Goal: Task Accomplishment & Management: Complete application form

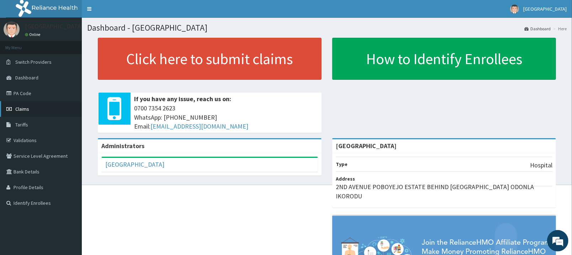
click at [41, 109] on link "Claims" at bounding box center [41, 109] width 82 height 16
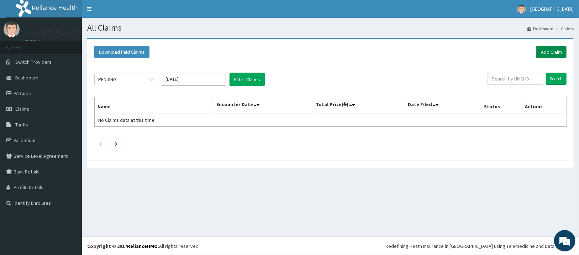
click at [549, 51] on link "Add Claim" at bounding box center [551, 52] width 30 height 12
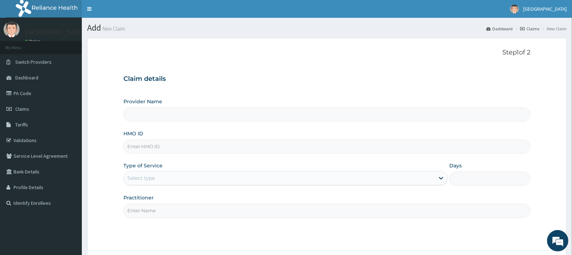
type input "[GEOGRAPHIC_DATA]"
click at [320, 149] on input "HMO ID" at bounding box center [326, 146] width 407 height 14
type input "eln/10289/a"
click at [317, 181] on div "Select type" at bounding box center [279, 177] width 311 height 11
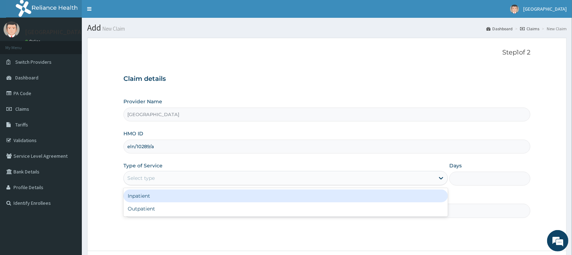
click at [309, 198] on div "Inpatient" at bounding box center [285, 195] width 325 height 13
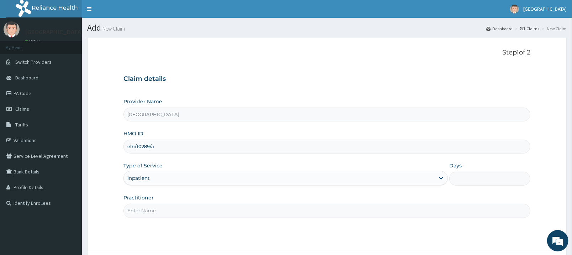
click at [457, 178] on input "Days" at bounding box center [489, 179] width 81 height 14
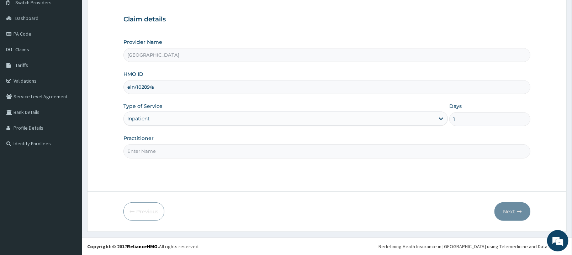
scroll to position [60, 0]
type input "1"
click at [421, 155] on input "Practitioner" at bounding box center [326, 151] width 407 height 14
type input "[PERSON_NAME]"
click at [512, 206] on button "Next" at bounding box center [513, 211] width 36 height 19
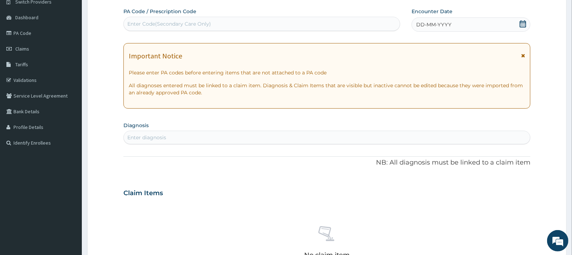
click at [325, 23] on div "Enter Code(Secondary Care Only)" at bounding box center [262, 23] width 276 height 11
type input "PA/619DAF"
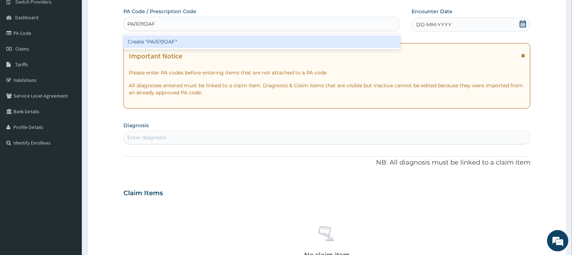
click at [329, 39] on div "Create "PA/619DAF"" at bounding box center [261, 41] width 277 height 13
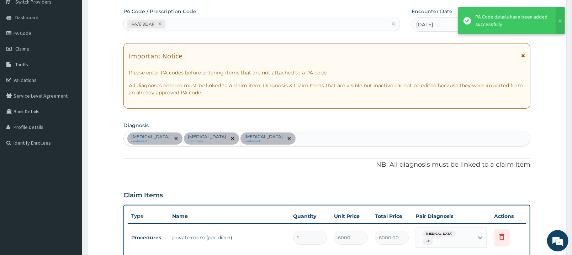
scroll to position [73, 0]
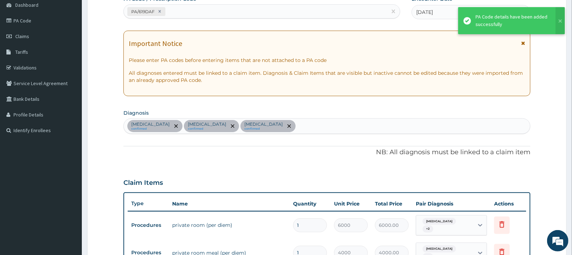
click at [522, 41] on icon at bounding box center [523, 43] width 4 height 5
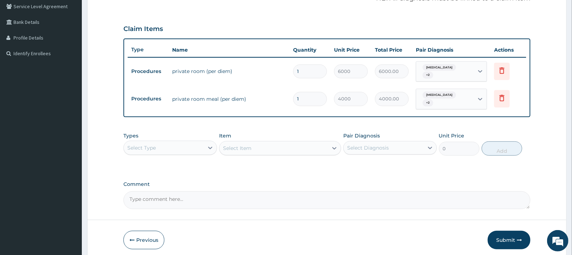
scroll to position [172, 0]
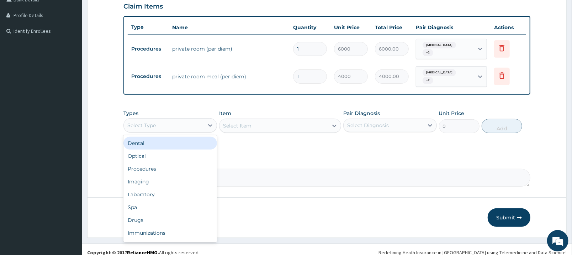
click at [202, 120] on div "Select Type" at bounding box center [164, 125] width 80 height 11
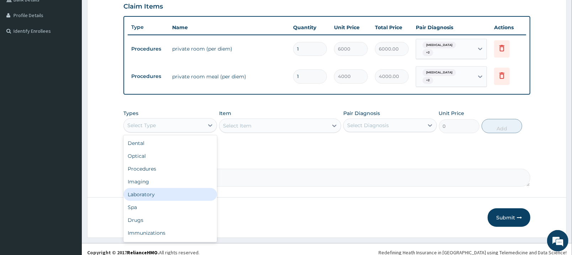
click at [185, 188] on div "Laboratory" at bounding box center [170, 194] width 94 height 13
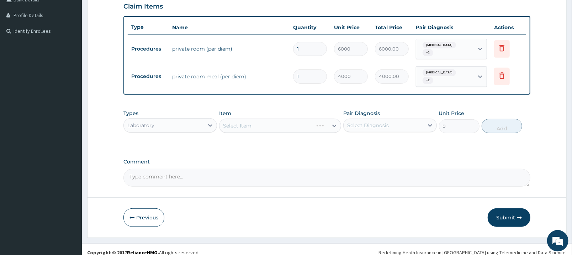
click at [270, 118] on div "Select Item" at bounding box center [280, 125] width 122 height 14
click at [270, 120] on div "Select Item" at bounding box center [274, 125] width 109 height 11
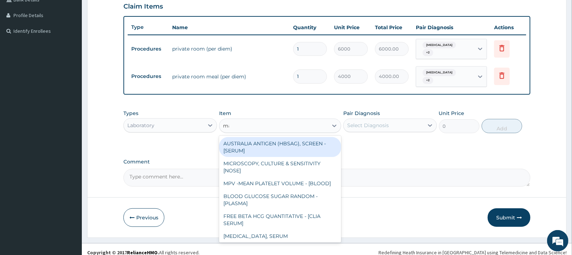
type input "mal"
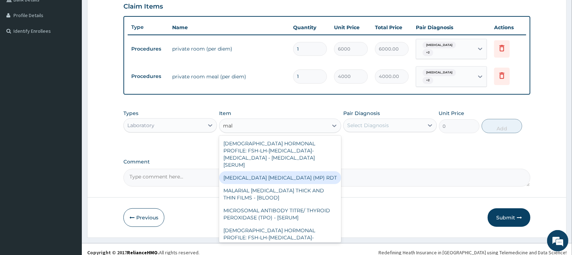
click at [278, 171] on div "[MEDICAL_DATA] [MEDICAL_DATA] (MP) RDT" at bounding box center [280, 177] width 122 height 13
type input "2000"
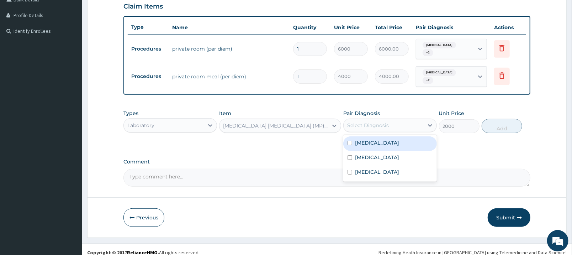
click at [382, 122] on div "Select Diagnosis" at bounding box center [368, 125] width 42 height 7
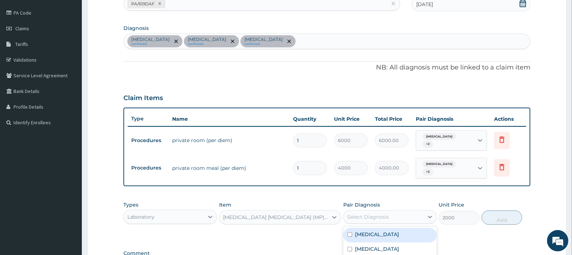
scroll to position [77, 0]
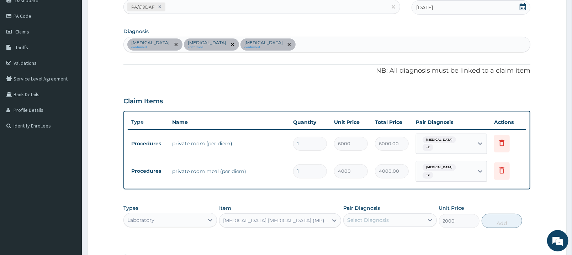
click at [385, 42] on div "[MEDICAL_DATA] confirmed [MEDICAL_DATA] confirmed [MEDICAL_DATA] confirmed" at bounding box center [327, 44] width 406 height 15
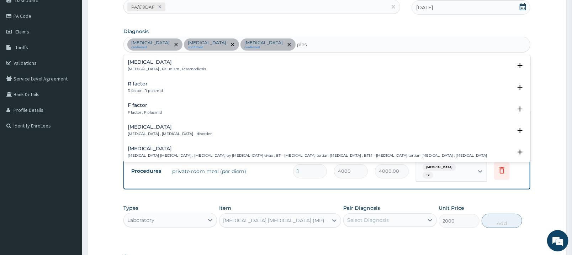
type input "plasm"
click at [179, 70] on p "[MEDICAL_DATA] , Paludism , Plasmodiosis" at bounding box center [167, 69] width 78 height 5
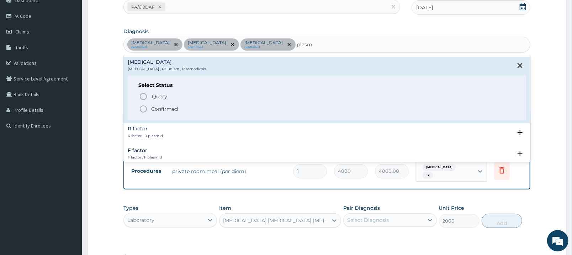
click at [143, 106] on icon "status option filled" at bounding box center [143, 109] width 9 height 9
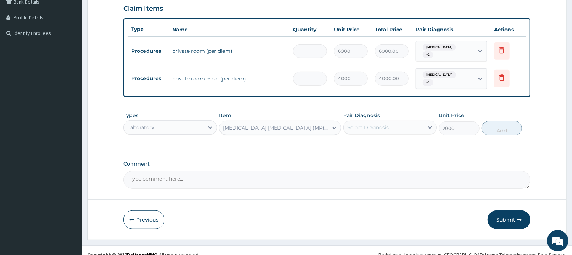
scroll to position [172, 0]
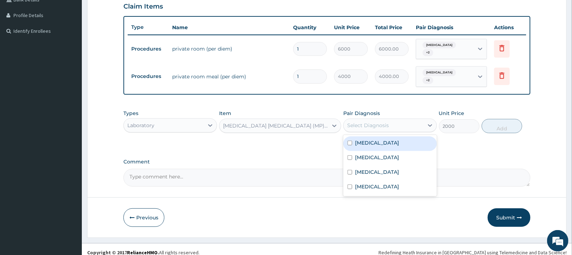
click at [414, 121] on div "Select Diagnosis" at bounding box center [384, 125] width 80 height 11
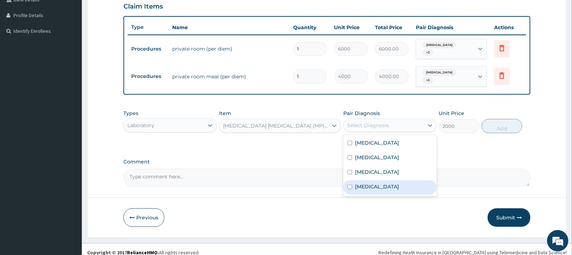
click at [399, 181] on div "[MEDICAL_DATA]" at bounding box center [390, 187] width 94 height 15
checkbox input "true"
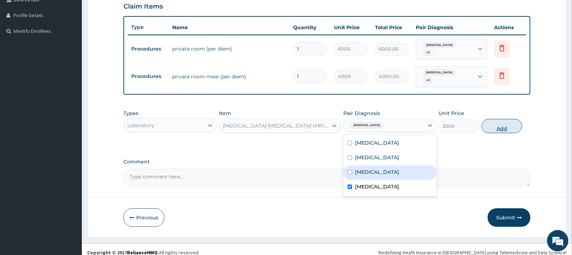
click at [501, 119] on button "Add" at bounding box center [502, 126] width 41 height 14
type input "0"
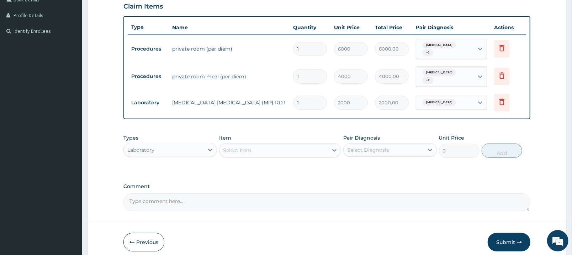
click at [289, 144] on div "Select Item" at bounding box center [274, 149] width 109 height 11
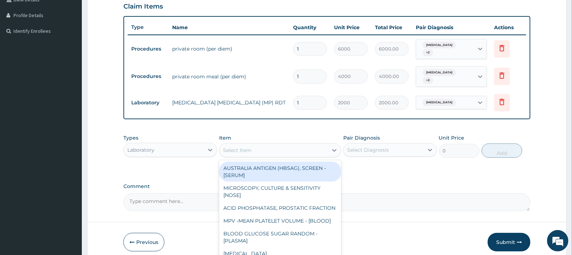
type input "h"
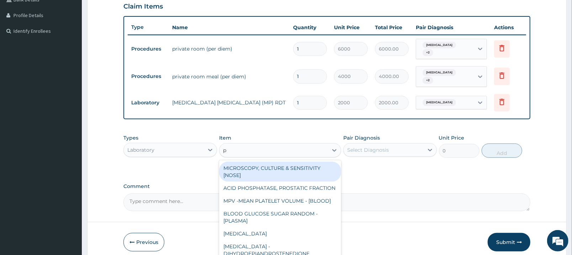
type input "py"
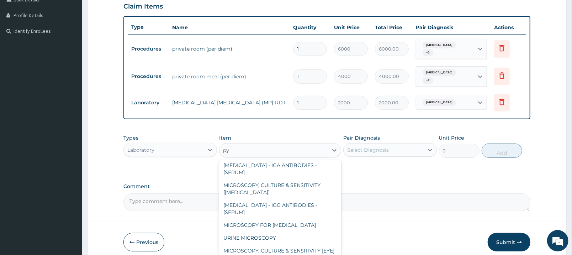
scroll to position [21, 0]
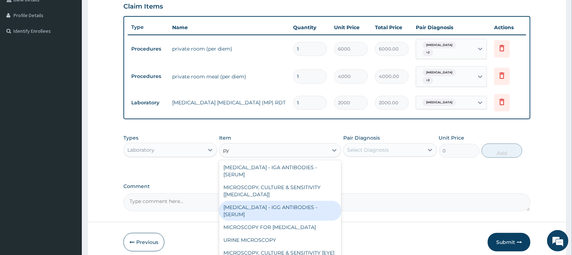
click at [313, 204] on div "[MEDICAL_DATA] - IGG ANTIBODIES - [SERUM]" at bounding box center [280, 211] width 122 height 20
type input "5937.5"
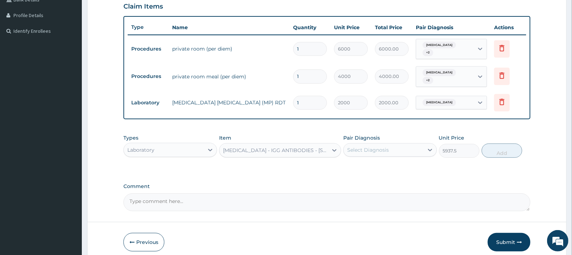
click at [389, 144] on div "Select Diagnosis" at bounding box center [384, 149] width 80 height 11
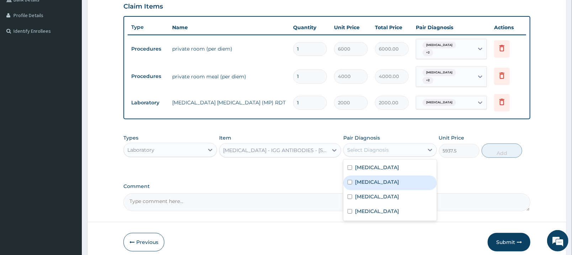
click at [384, 178] on label "[MEDICAL_DATA]" at bounding box center [377, 181] width 44 height 7
checkbox input "true"
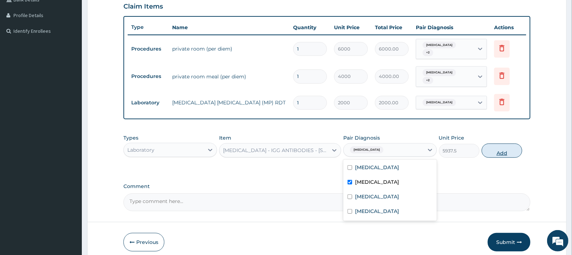
click at [493, 146] on button "Add" at bounding box center [502, 150] width 41 height 14
type input "0"
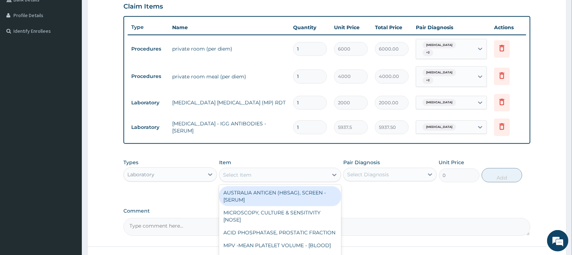
click at [303, 169] on div "Select Item" at bounding box center [274, 174] width 109 height 11
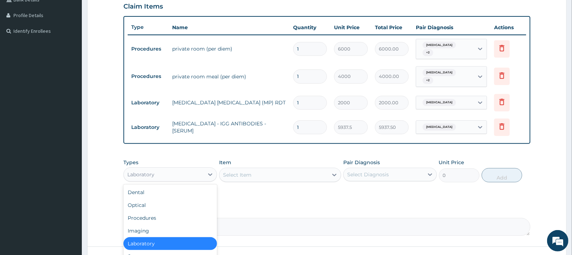
click at [195, 169] on div "Laboratory" at bounding box center [164, 174] width 80 height 11
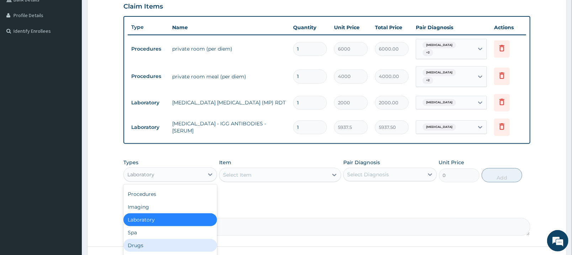
click at [183, 239] on div "Drugs" at bounding box center [170, 245] width 94 height 13
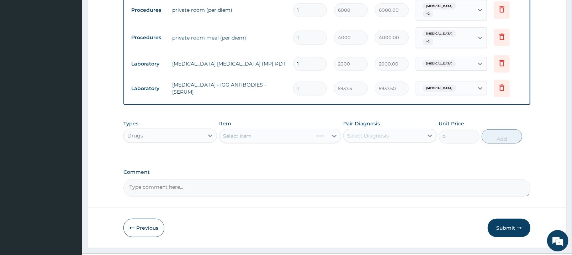
scroll to position [221, 0]
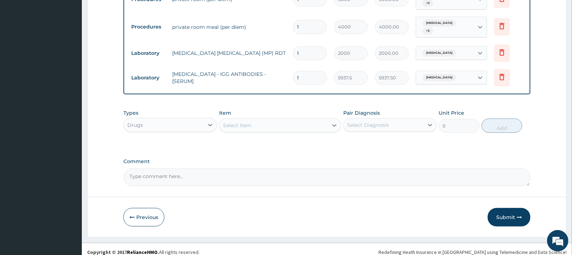
click at [292, 121] on div "Select Item" at bounding box center [274, 125] width 109 height 11
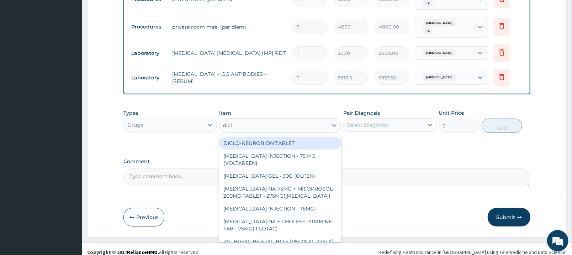
type input "diclo"
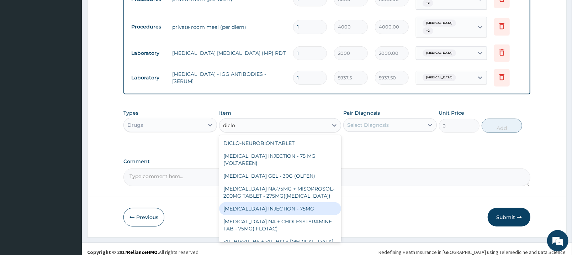
click at [283, 202] on div "[MEDICAL_DATA] INJECTION - 75MG" at bounding box center [280, 208] width 122 height 13
type input "420"
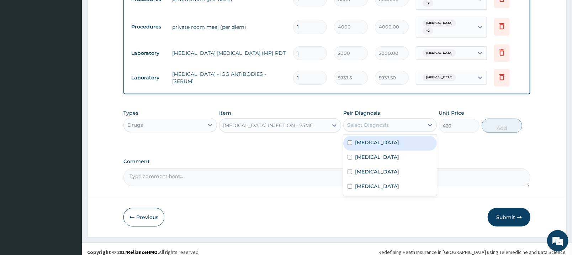
click at [391, 119] on div "Select Diagnosis" at bounding box center [384, 124] width 80 height 11
click at [382, 143] on div "[MEDICAL_DATA]" at bounding box center [390, 143] width 94 height 15
checkbox input "true"
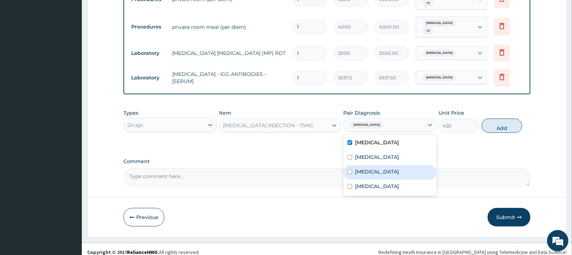
click at [381, 166] on div "[MEDICAL_DATA]" at bounding box center [390, 172] width 94 height 15
checkbox input "true"
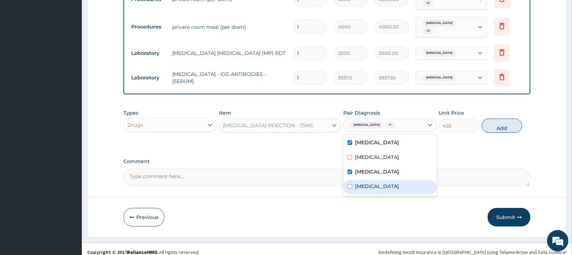
click at [379, 180] on div "[MEDICAL_DATA]" at bounding box center [390, 187] width 94 height 15
checkbox input "true"
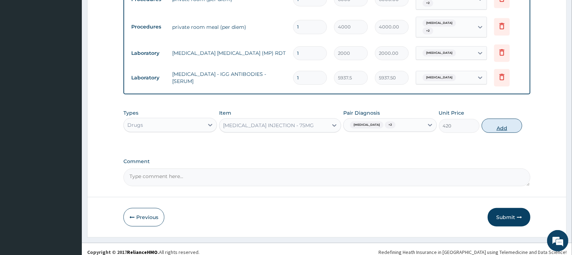
click at [499, 122] on button "Add" at bounding box center [502, 125] width 41 height 14
type input "0"
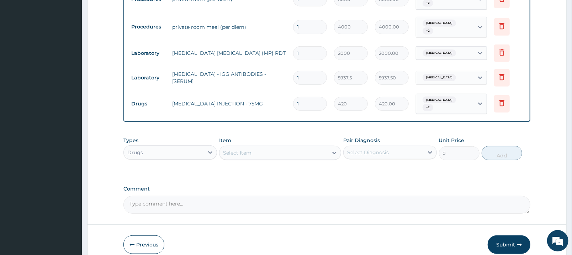
click at [304, 147] on div "Select Item" at bounding box center [274, 152] width 109 height 11
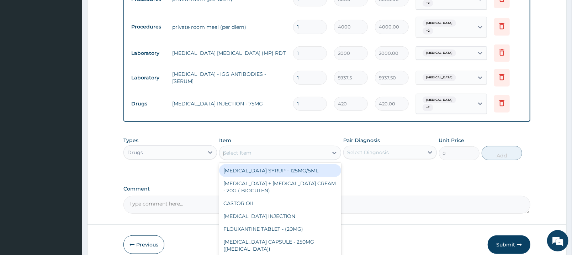
type input "parace"
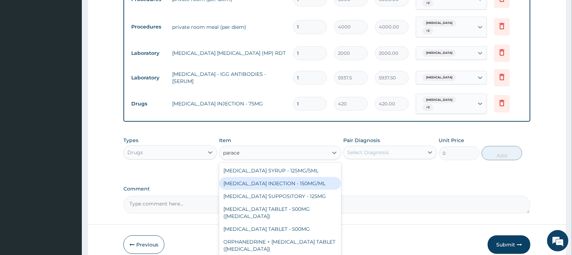
click at [324, 177] on div "[MEDICAL_DATA] INJECTION - 150MG/ML" at bounding box center [280, 183] width 122 height 13
type input "560"
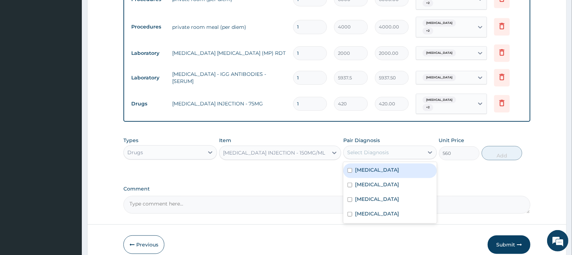
click at [399, 147] on div "Select Diagnosis" at bounding box center [384, 152] width 80 height 11
click at [393, 168] on div "[MEDICAL_DATA]" at bounding box center [390, 170] width 94 height 15
checkbox input "true"
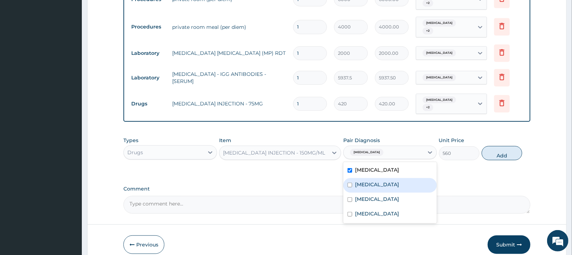
click at [392, 181] on div "[MEDICAL_DATA]" at bounding box center [390, 185] width 94 height 15
checkbox input "true"
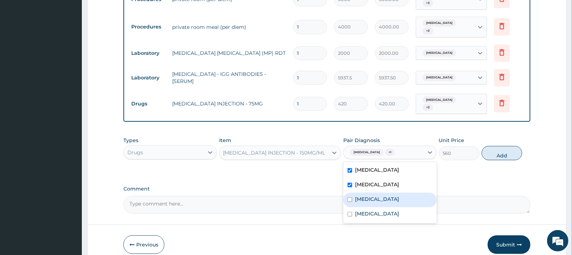
click at [393, 193] on div "[MEDICAL_DATA]" at bounding box center [390, 199] width 94 height 15
checkbox input "true"
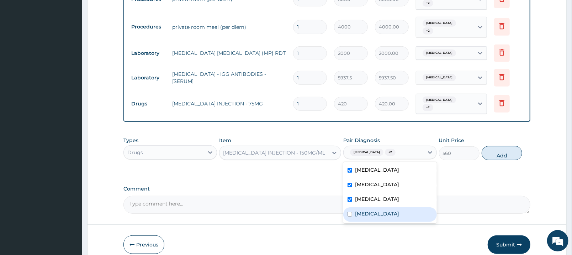
click at [399, 207] on div "[MEDICAL_DATA]" at bounding box center [390, 214] width 94 height 15
checkbox input "true"
click at [507, 147] on button "Add" at bounding box center [502, 153] width 41 height 14
type input "0"
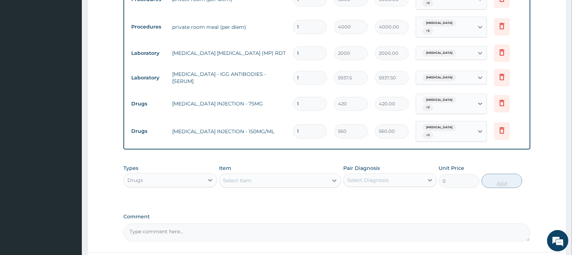
type input "12"
type input "6720.00"
type input "12"
click at [313, 175] on div "Select Item" at bounding box center [274, 180] width 109 height 11
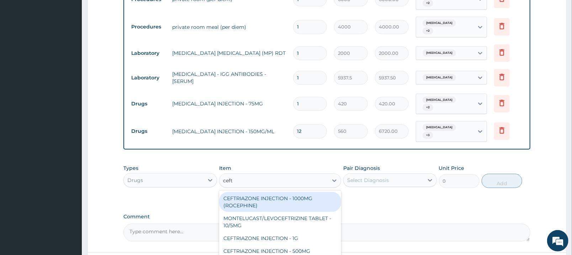
type input "ceftr"
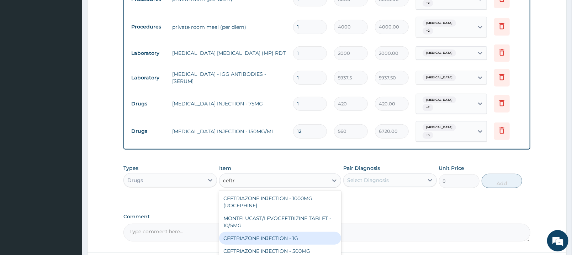
click at [305, 232] on div "CEFTRIAZONE INJECTION - 1G" at bounding box center [280, 238] width 122 height 13
type input "1652"
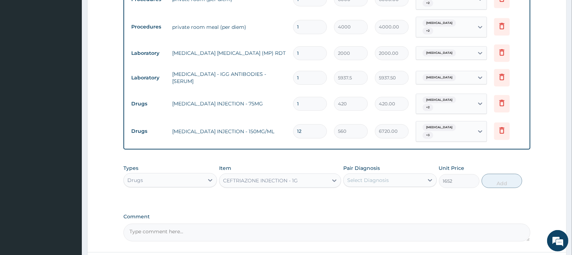
click at [397, 174] on div "Select Diagnosis" at bounding box center [384, 179] width 80 height 11
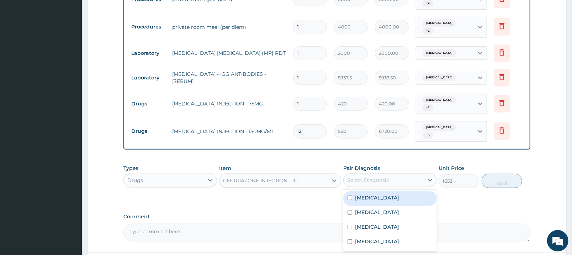
click at [397, 191] on div "[MEDICAL_DATA]" at bounding box center [390, 198] width 94 height 15
checkbox input "true"
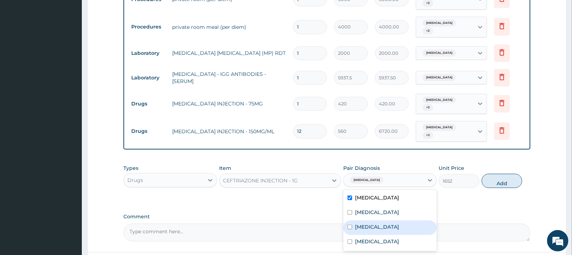
click at [397, 220] on div "[MEDICAL_DATA]" at bounding box center [390, 227] width 94 height 15
checkbox input "true"
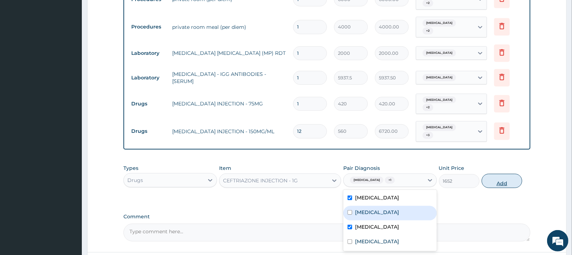
click at [499, 174] on button "Add" at bounding box center [502, 181] width 41 height 14
type input "0"
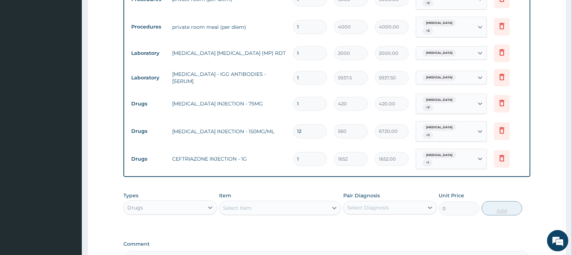
type input "0.00"
type input "2"
type input "3304.00"
type input "2"
click at [294, 202] on div "Select Item" at bounding box center [274, 207] width 109 height 11
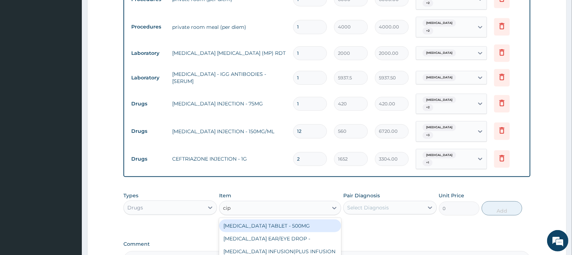
type input "cipr"
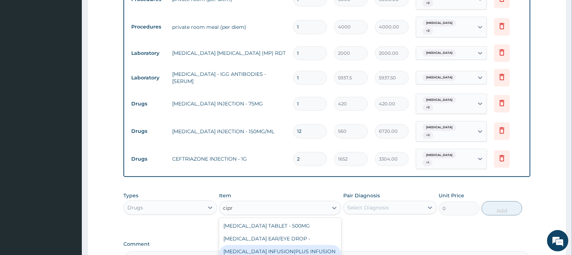
click at [310, 245] on div "[MEDICAL_DATA] INFUSION(PLUS INFUSION SET)" at bounding box center [280, 255] width 122 height 20
type input "1092"
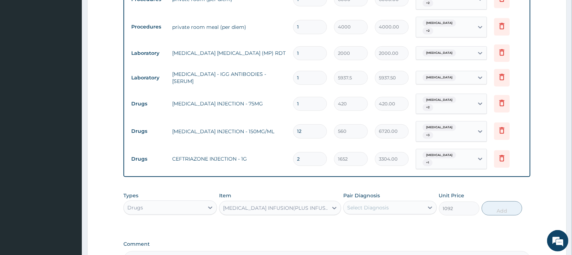
click at [390, 202] on div "Select Diagnosis" at bounding box center [384, 207] width 80 height 11
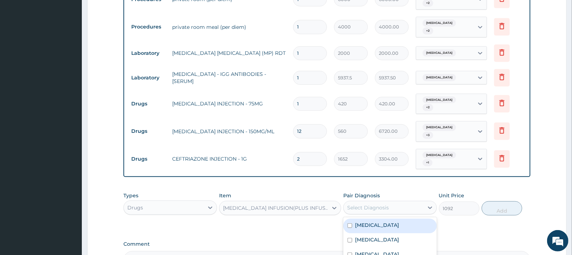
click at [389, 218] on div "[MEDICAL_DATA]" at bounding box center [390, 225] width 94 height 15
checkbox input "true"
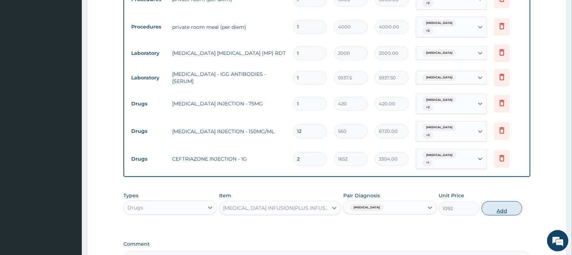
click at [511, 201] on button "Add" at bounding box center [502, 208] width 41 height 14
type input "0"
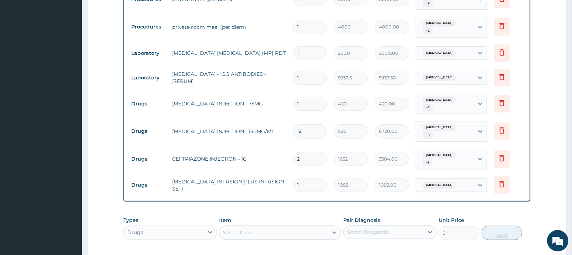
type input "0.00"
type input "2"
type input "2184.00"
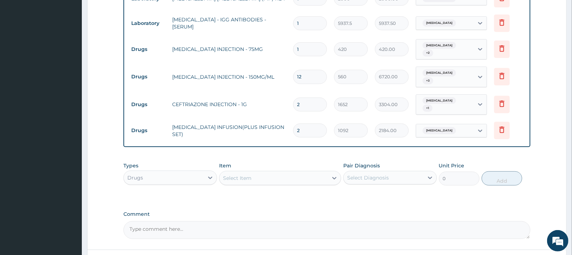
scroll to position [276, 0]
type input "2"
click at [327, 172] on div "Select Item" at bounding box center [274, 177] width 109 height 11
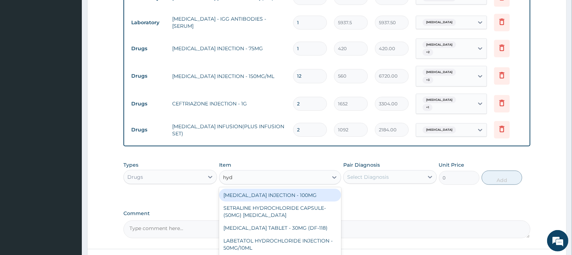
type input "hydr"
click at [320, 189] on div "[MEDICAL_DATA] INJECTION - 100MG" at bounding box center [280, 195] width 122 height 13
type input "840"
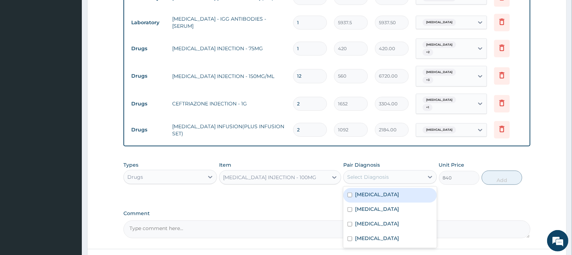
click at [405, 171] on div "Select Diagnosis" at bounding box center [384, 176] width 80 height 11
click at [396, 188] on div "[MEDICAL_DATA]" at bounding box center [390, 195] width 94 height 15
checkbox input "true"
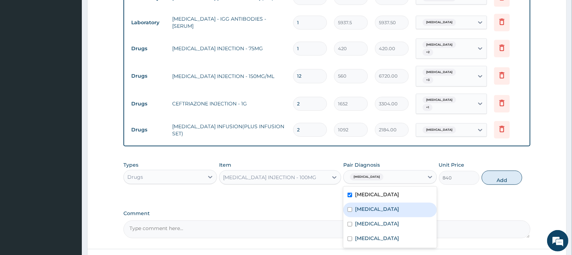
click at [393, 202] on div "[MEDICAL_DATA]" at bounding box center [390, 209] width 94 height 15
checkbox input "true"
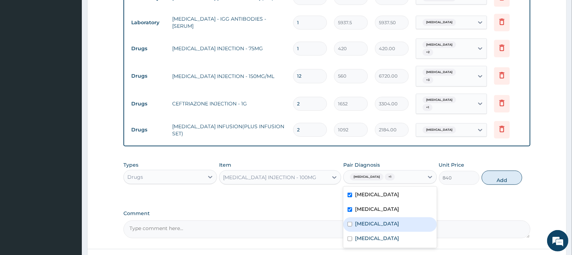
click at [393, 217] on div "[MEDICAL_DATA]" at bounding box center [390, 224] width 94 height 15
checkbox input "true"
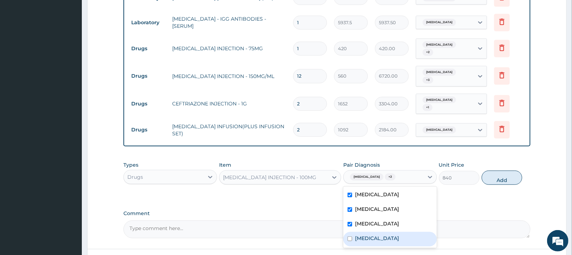
click at [390, 232] on div "[MEDICAL_DATA]" at bounding box center [390, 239] width 94 height 15
checkbox input "true"
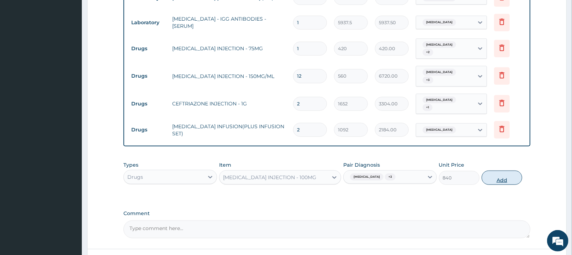
click at [495, 170] on button "Add" at bounding box center [502, 177] width 41 height 14
type input "0"
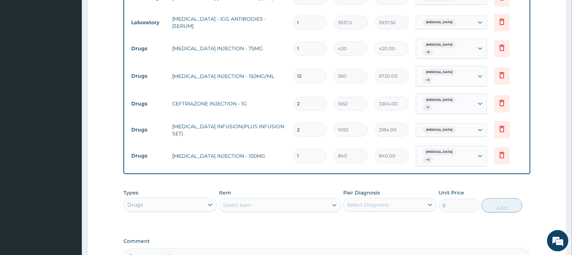
click at [289, 199] on div "Select Item" at bounding box center [274, 204] width 109 height 11
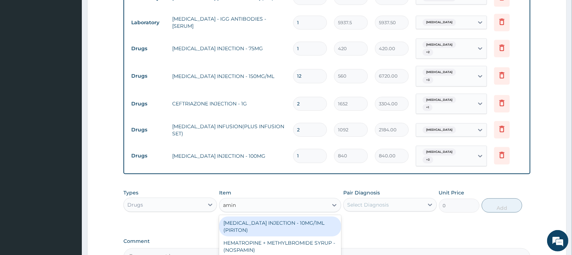
type input "amino"
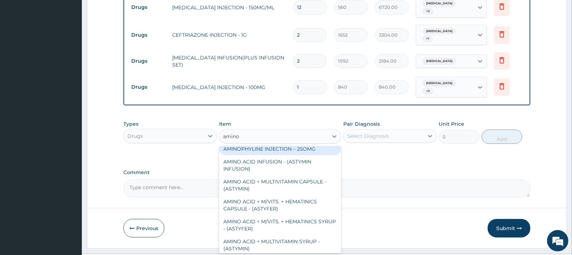
scroll to position [0, 0]
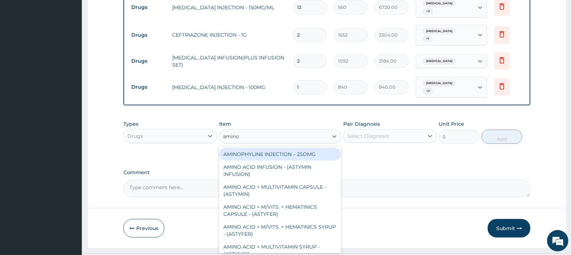
click at [317, 148] on div "AMINOPHYLINE INJECTION – 25OMG" at bounding box center [280, 154] width 122 height 13
type input "420"
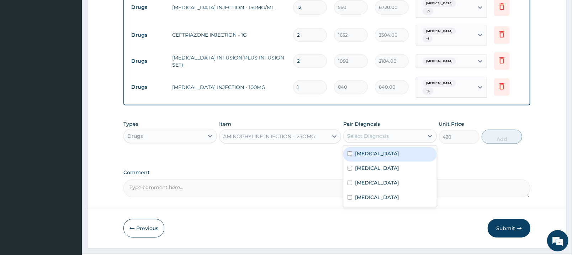
click at [416, 129] on div "Select Diagnosis" at bounding box center [390, 136] width 94 height 14
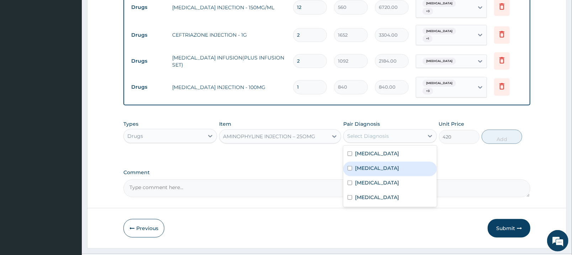
click at [393, 162] on div "[MEDICAL_DATA]" at bounding box center [390, 169] width 94 height 15
checkbox input "true"
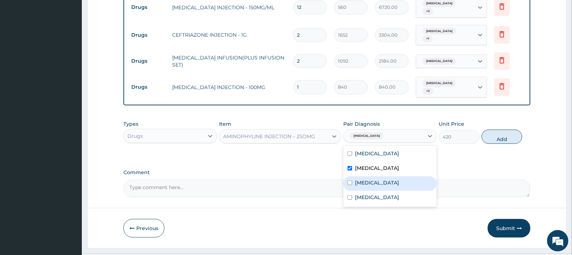
click at [390, 176] on div "[MEDICAL_DATA]" at bounding box center [390, 183] width 94 height 15
checkbox input "true"
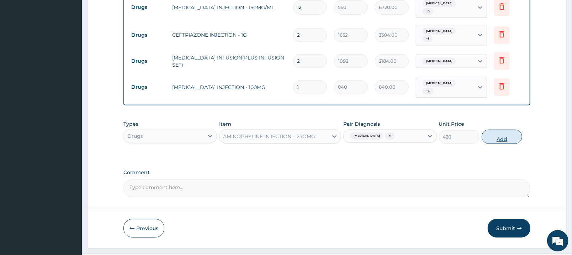
click at [490, 130] on button "Add" at bounding box center [502, 137] width 41 height 14
type input "0"
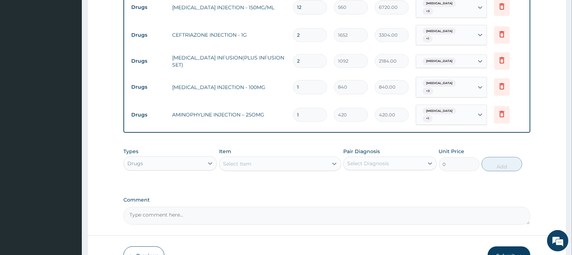
click at [297, 158] on div "Select Item" at bounding box center [274, 163] width 109 height 11
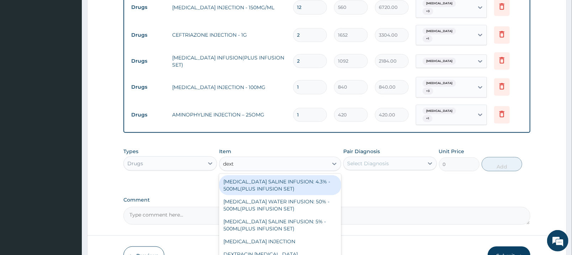
type input "dextr"
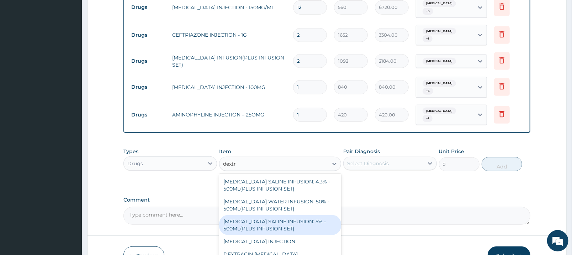
click at [286, 215] on div "[MEDICAL_DATA] SALINE INFUSION: 5% - 500ML(PLUS INFUSION SET)" at bounding box center [280, 225] width 122 height 20
type input "1092"
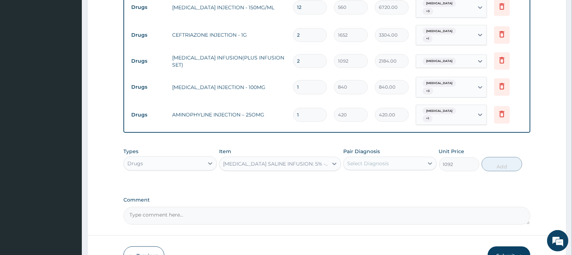
click at [388, 160] on div "Select Diagnosis" at bounding box center [368, 163] width 42 height 7
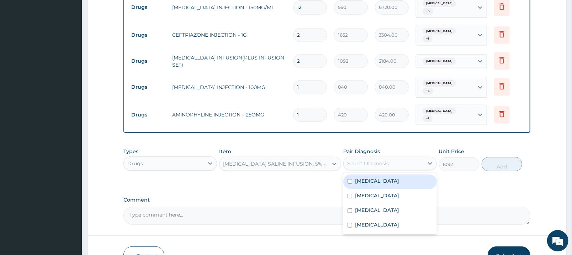
click at [390, 174] on div "[MEDICAL_DATA]" at bounding box center [390, 181] width 94 height 15
checkbox input "true"
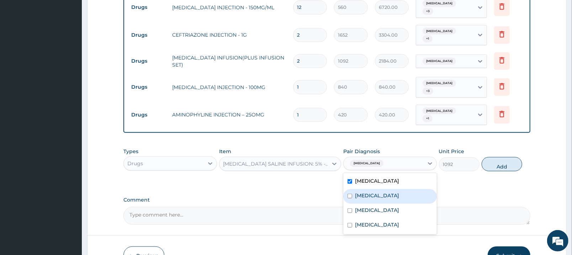
click at [394, 189] on div "[MEDICAL_DATA]" at bounding box center [390, 196] width 94 height 15
checkbox input "true"
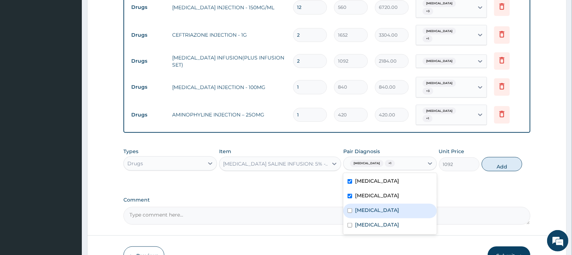
click at [393, 204] on div "[MEDICAL_DATA]" at bounding box center [390, 211] width 94 height 15
checkbox input "true"
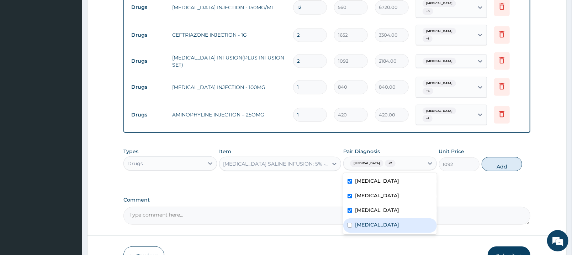
click at [395, 218] on div "[MEDICAL_DATA]" at bounding box center [390, 225] width 94 height 15
checkbox input "true"
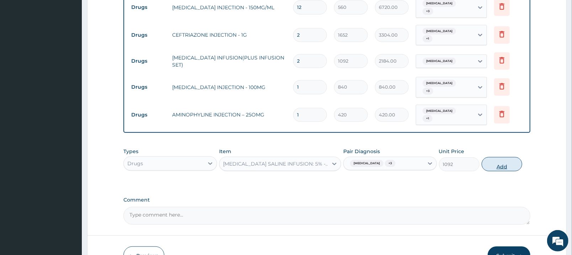
click at [510, 157] on button "Add" at bounding box center [502, 164] width 41 height 14
type input "0"
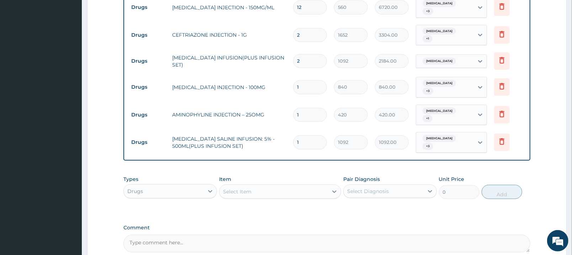
type input "0.00"
type input "5"
type input "5460.00"
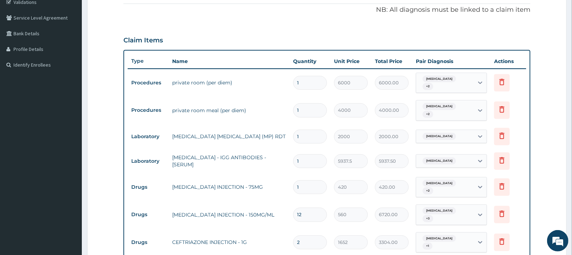
scroll to position [116, 0]
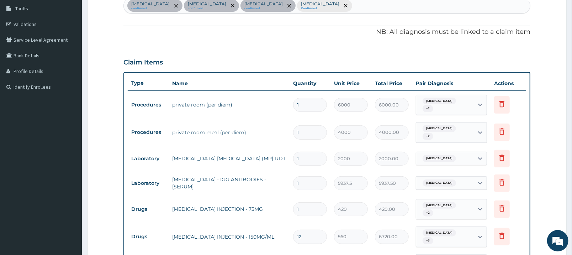
type input "5"
click at [337, 11] on div "[MEDICAL_DATA] confirmed [MEDICAL_DATA] confirmed [MEDICAL_DATA] confirmed [MED…" at bounding box center [327, 5] width 406 height 15
type input "j"
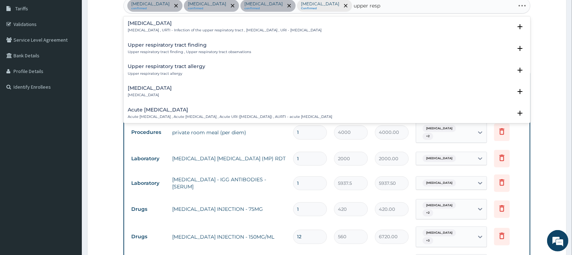
type input "upper respi"
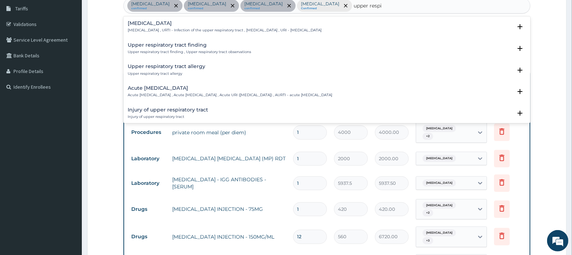
click at [247, 28] on p "[MEDICAL_DATA] , URTI - Infection of the upper respiratory tract , [MEDICAL_DAT…" at bounding box center [225, 30] width 194 height 5
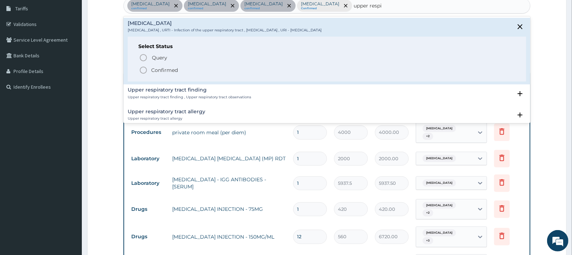
click at [143, 72] on icon "status option filled" at bounding box center [143, 70] width 9 height 9
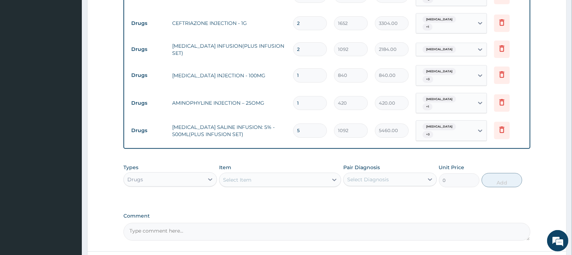
scroll to position [395, 0]
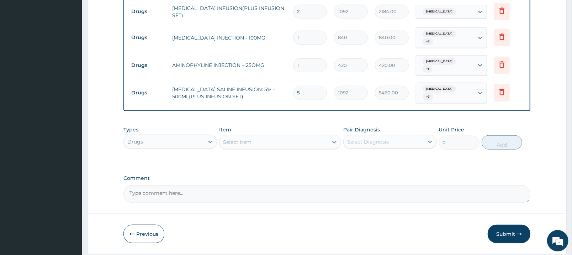
click at [297, 136] on div "Select Item" at bounding box center [274, 141] width 109 height 11
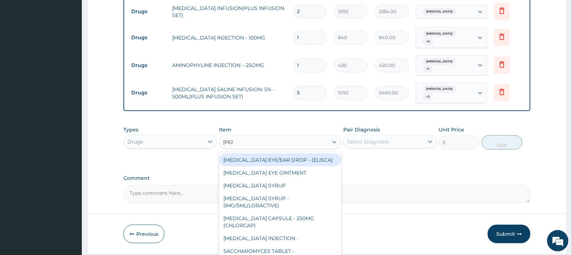
type input "lorat"
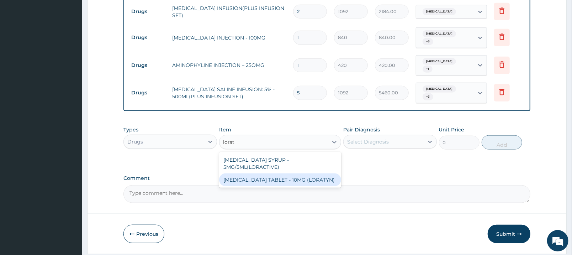
click at [287, 173] on div "[MEDICAL_DATA] TABLET - 10MG (LORATYN)" at bounding box center [280, 179] width 122 height 13
type input "98"
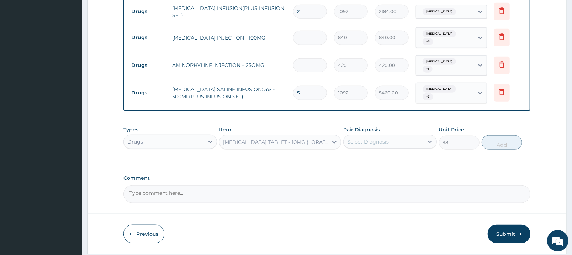
click at [380, 138] on div "Select Diagnosis" at bounding box center [368, 141] width 42 height 7
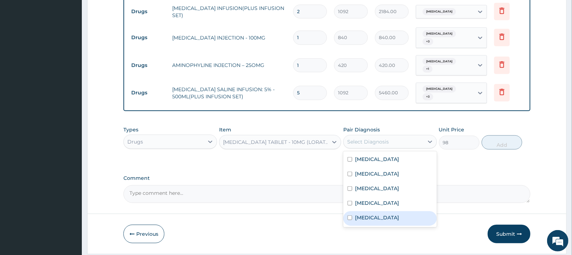
click at [379, 214] on label "[MEDICAL_DATA]" at bounding box center [377, 217] width 44 height 7
checkbox input "true"
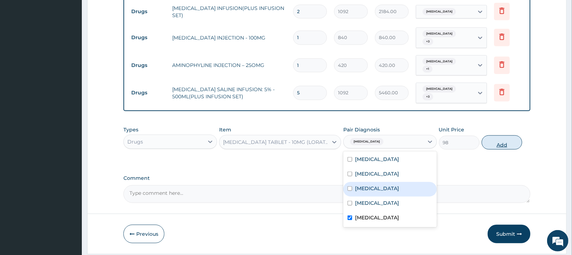
click at [512, 135] on button "Add" at bounding box center [502, 142] width 41 height 14
type input "0"
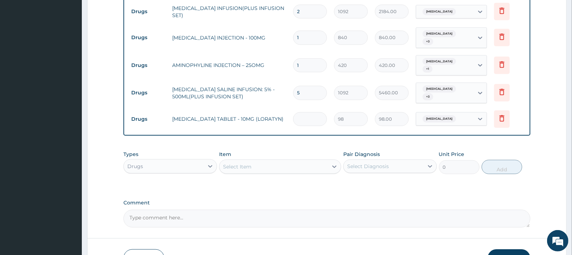
type input "0.00"
type input "3"
type input "294.00"
type input "0.00"
type input "1"
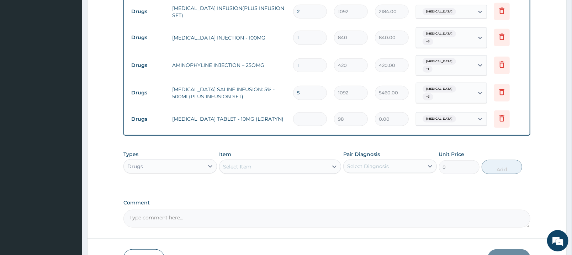
type input "98.00"
type input "10"
type input "980.00"
type input "10"
click at [297, 161] on div "Select Item" at bounding box center [274, 166] width 109 height 11
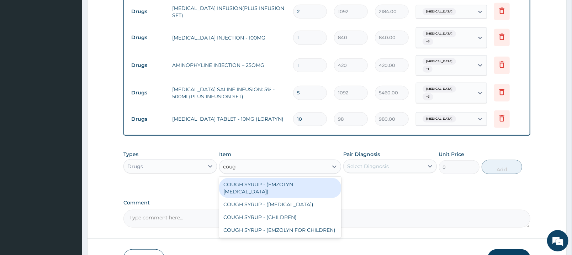
type input "cough"
click at [299, 178] on div "COUGH SYRUP - (EMZOLYN [MEDICAL_DATA])" at bounding box center [280, 188] width 122 height 20
type input "1120"
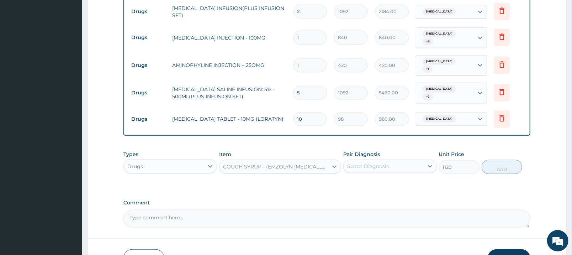
click at [380, 163] on div "Select Diagnosis" at bounding box center [368, 166] width 42 height 7
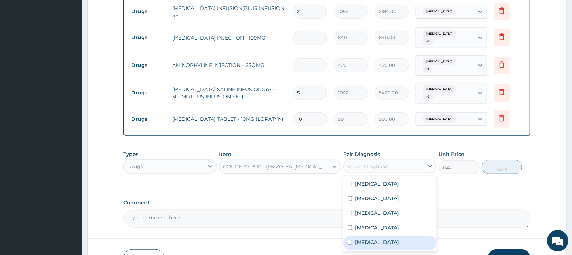
click at [373, 238] on label "[MEDICAL_DATA]" at bounding box center [377, 241] width 44 height 7
checkbox input "true"
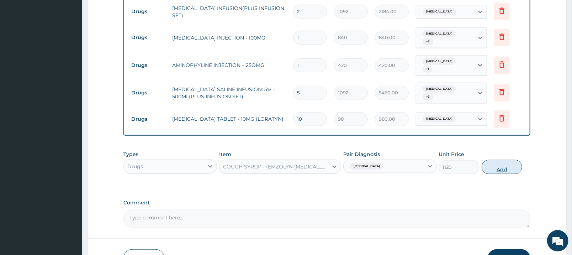
click at [494, 160] on button "Add" at bounding box center [502, 167] width 41 height 14
type input "0"
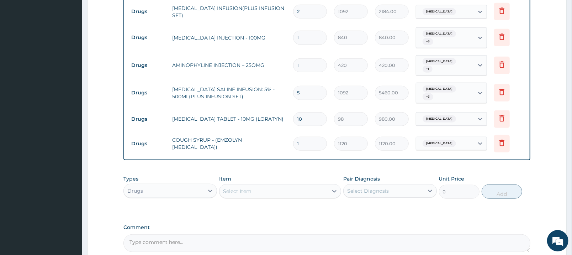
click at [315, 185] on div "Select Item" at bounding box center [274, 190] width 109 height 11
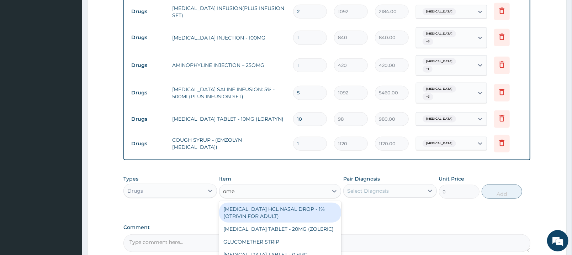
type input "omep"
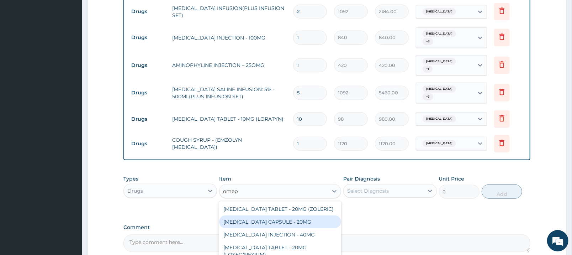
click at [303, 215] on div "[MEDICAL_DATA] CAPSULE - 20MG" at bounding box center [280, 221] width 122 height 13
type input "140"
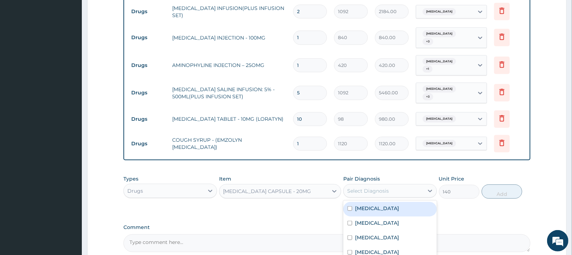
click at [392, 185] on div "Select Diagnosis" at bounding box center [384, 190] width 80 height 11
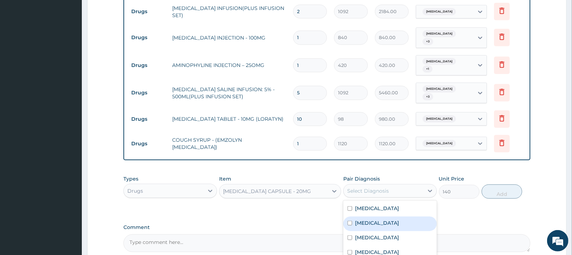
click at [390, 216] on div "[MEDICAL_DATA]" at bounding box center [390, 223] width 94 height 15
checkbox input "true"
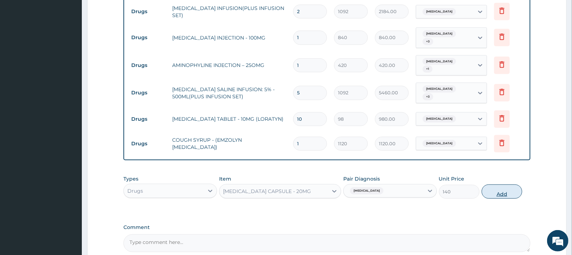
click at [501, 184] on button "Add" at bounding box center [502, 191] width 41 height 14
type input "0"
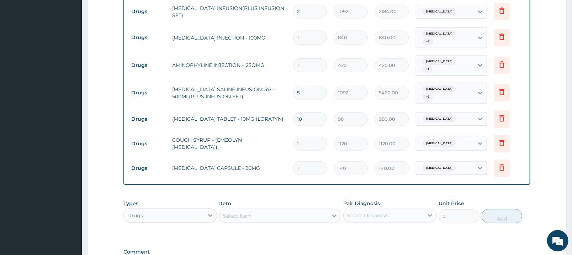
type input "10"
type input "1400.00"
type input "10"
click at [258, 210] on div "Select Item" at bounding box center [274, 215] width 109 height 11
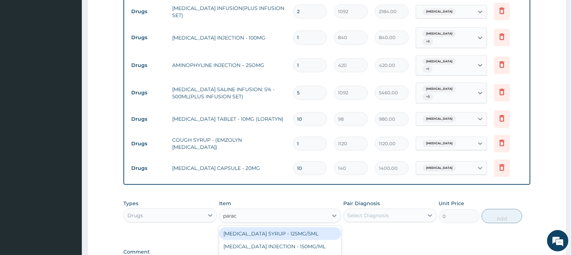
type input "parace"
type input "42"
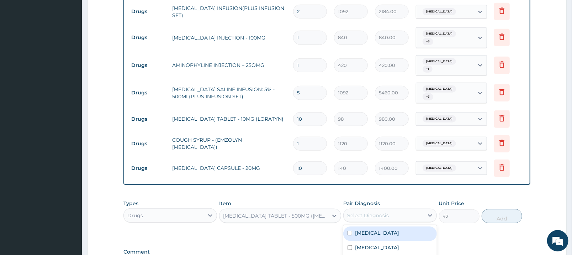
click at [400, 210] on div "Select Diagnosis" at bounding box center [384, 215] width 80 height 11
click at [400, 226] on div "[MEDICAL_DATA]" at bounding box center [390, 233] width 94 height 15
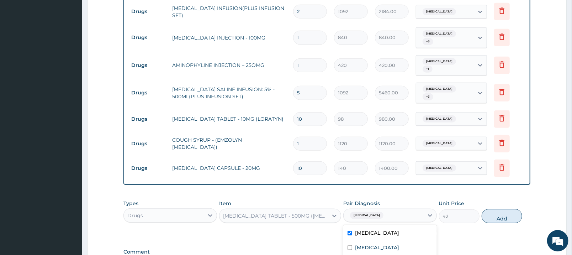
checkbox input "true"
click at [390, 241] on div "[MEDICAL_DATA]" at bounding box center [390, 248] width 94 height 15
checkbox input "true"
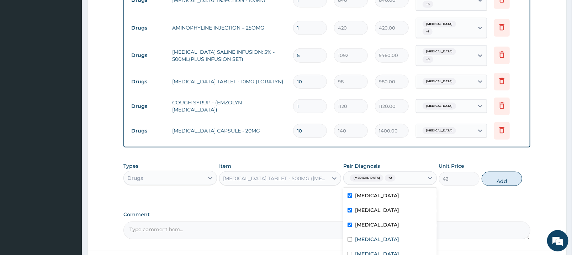
scroll to position [436, 0]
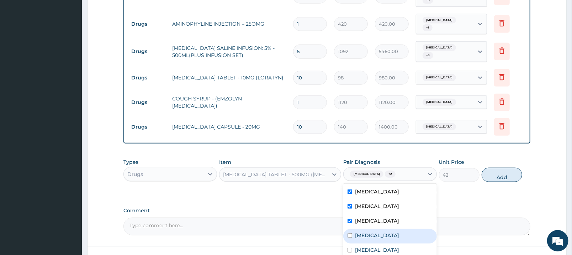
click at [370, 232] on label "[MEDICAL_DATA]" at bounding box center [377, 235] width 44 height 7
checkbox input "true"
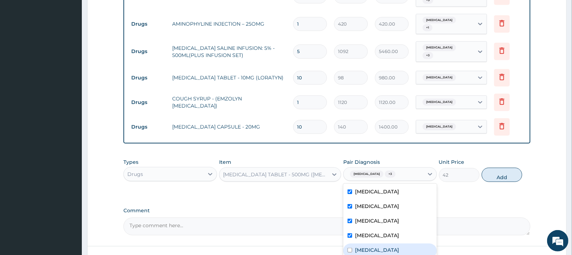
click at [372, 246] on label "[MEDICAL_DATA]" at bounding box center [377, 249] width 44 height 7
checkbox input "true"
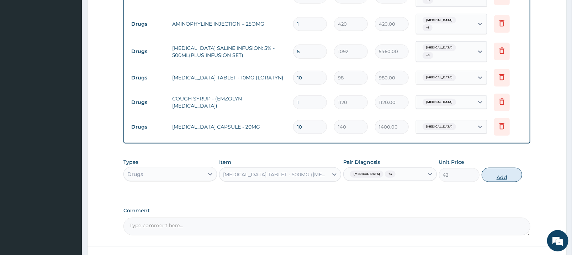
click at [499, 168] on button "Add" at bounding box center [502, 175] width 41 height 14
type input "0"
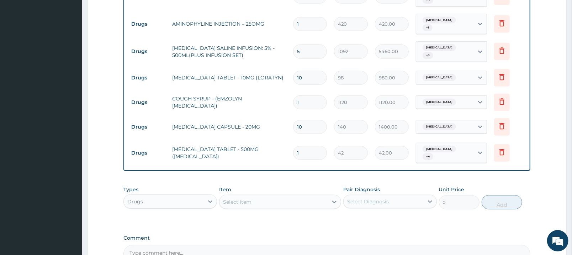
type input "18"
type input "756.00"
type input "18"
click at [306, 196] on div "Select Item" at bounding box center [274, 201] width 109 height 11
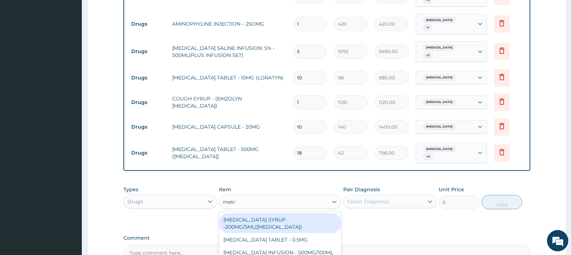
type input "metro"
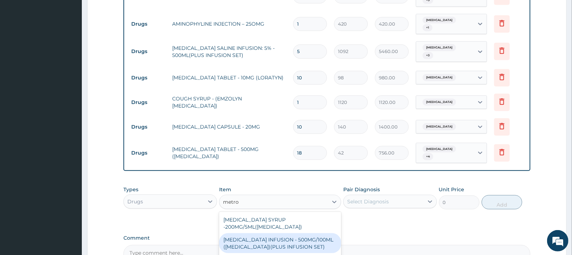
scroll to position [1, 0]
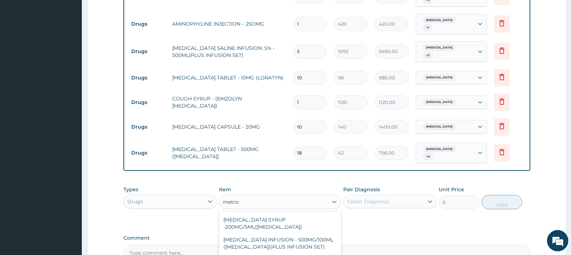
type input "84"
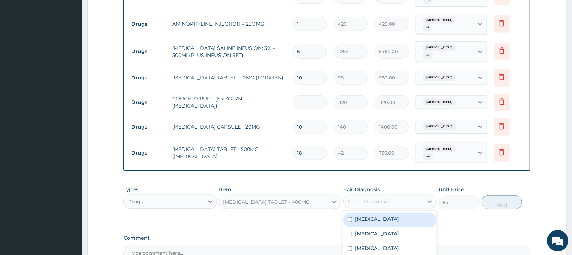
click at [412, 196] on div "Select Diagnosis" at bounding box center [384, 201] width 80 height 11
click at [405, 212] on div "[MEDICAL_DATA]" at bounding box center [390, 219] width 94 height 15
checkbox input "true"
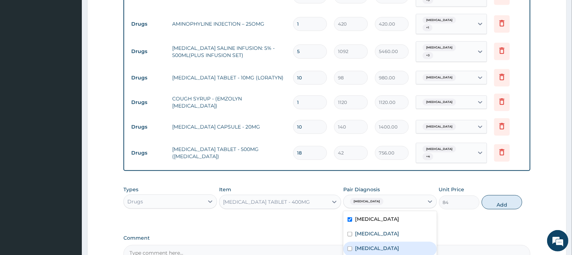
click at [399, 242] on div "[MEDICAL_DATA]" at bounding box center [390, 249] width 94 height 15
checkbox input "true"
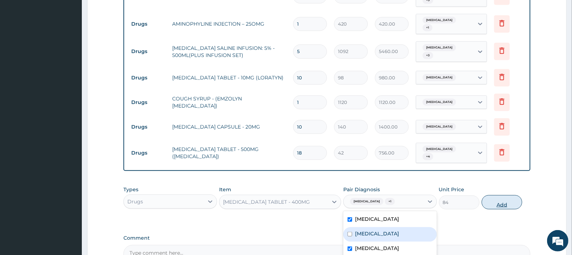
click at [503, 195] on button "Add" at bounding box center [502, 202] width 41 height 14
type input "0"
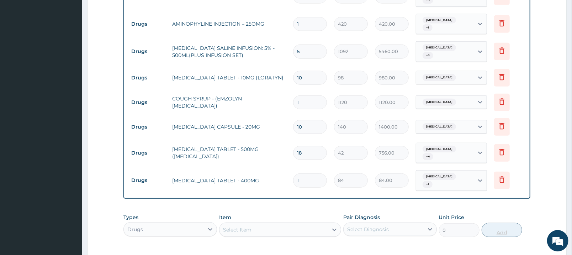
type input "15"
type input "1260.00"
type input "15"
click at [287, 224] on div "Select Item" at bounding box center [274, 229] width 109 height 11
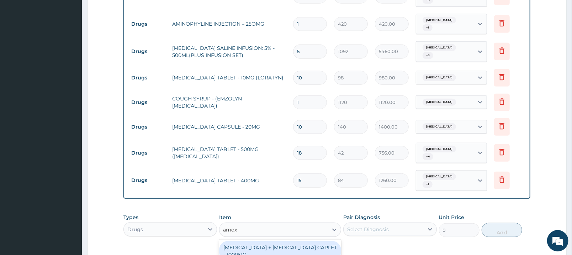
type input "amoxi"
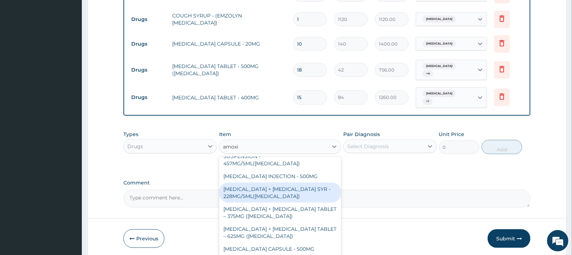
scroll to position [139, 0]
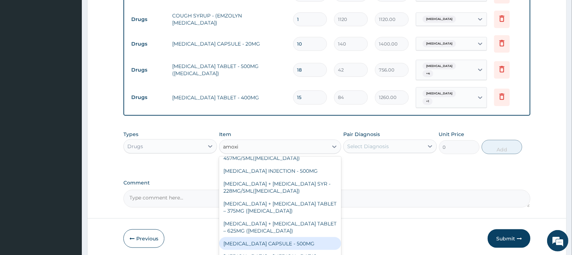
click at [308, 237] on div "[MEDICAL_DATA] CAPSULE - 500MG" at bounding box center [280, 243] width 122 height 13
type input "112"
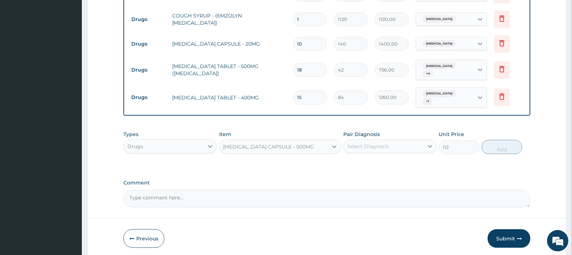
click at [384, 143] on div "Select Diagnosis" at bounding box center [368, 146] width 42 height 7
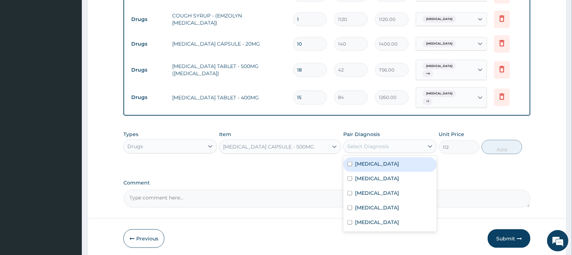
click at [383, 157] on div "[MEDICAL_DATA]" at bounding box center [390, 164] width 94 height 15
checkbox input "true"
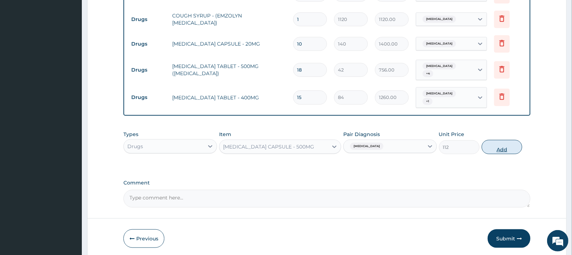
click at [508, 140] on button "Add" at bounding box center [502, 147] width 41 height 14
type input "0"
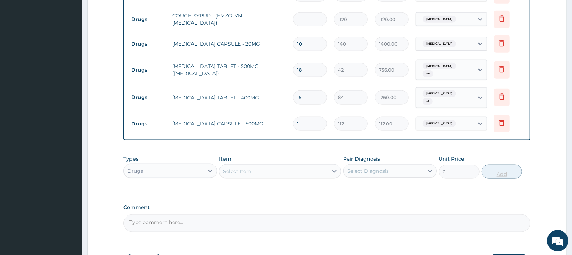
type input "15"
type input "1680.00"
type input "15"
click at [322, 165] on div "Select Item" at bounding box center [274, 170] width 109 height 11
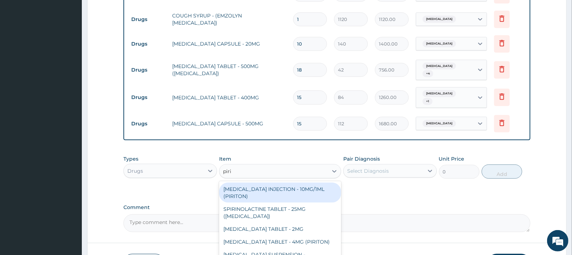
type input "pirit"
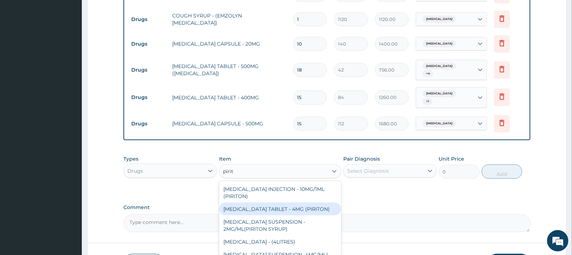
click at [305, 202] on div "[MEDICAL_DATA] TABLET - 4MG (PIRITON)" at bounding box center [280, 208] width 122 height 13
type input "22.4"
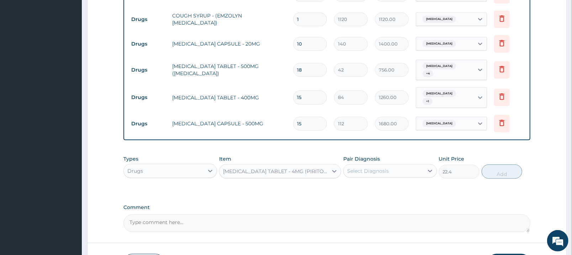
click at [384, 165] on div "Select Diagnosis" at bounding box center [384, 170] width 80 height 11
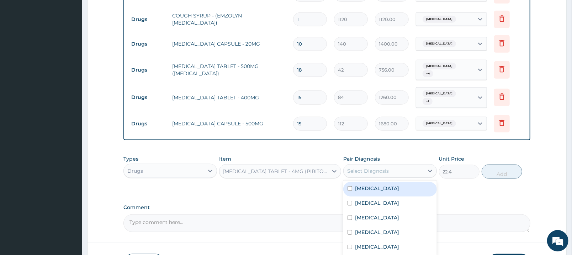
click at [385, 182] on div "[MEDICAL_DATA]" at bounding box center [390, 189] width 94 height 15
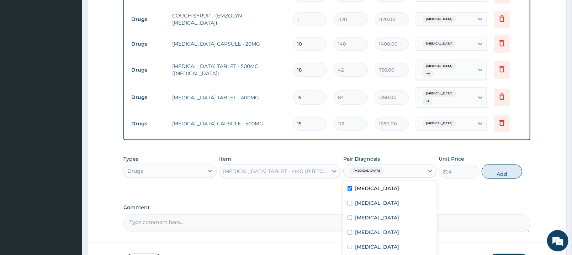
click at [385, 182] on div "[MEDICAL_DATA]" at bounding box center [390, 189] width 94 height 15
checkbox input "false"
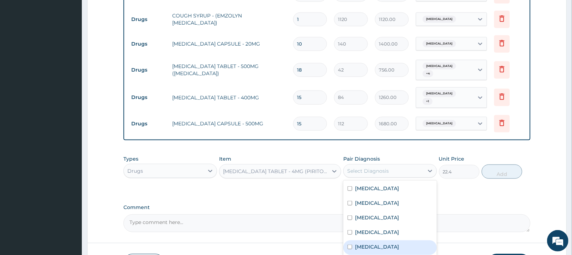
click at [387, 243] on label "[MEDICAL_DATA]" at bounding box center [377, 246] width 44 height 7
checkbox input "true"
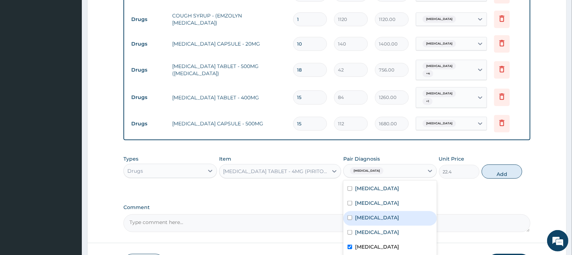
click at [390, 211] on div "[MEDICAL_DATA]" at bounding box center [390, 218] width 94 height 15
checkbox input "true"
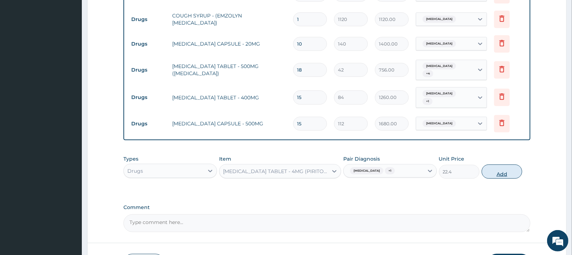
click at [513, 164] on button "Add" at bounding box center [502, 171] width 41 height 14
type input "0"
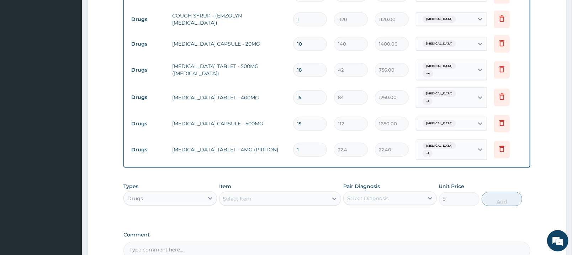
type input "10"
type input "224.00"
type input "10"
click at [199, 192] on div "Drugs" at bounding box center [164, 197] width 80 height 11
click at [183, 235] on div "Procedures" at bounding box center [170, 241] width 94 height 13
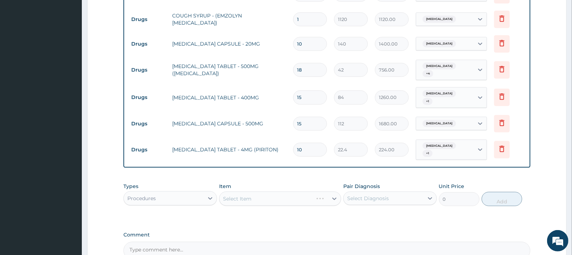
click at [296, 191] on div "Select Item" at bounding box center [280, 198] width 122 height 14
click at [296, 193] on div "Select Item" at bounding box center [274, 198] width 109 height 11
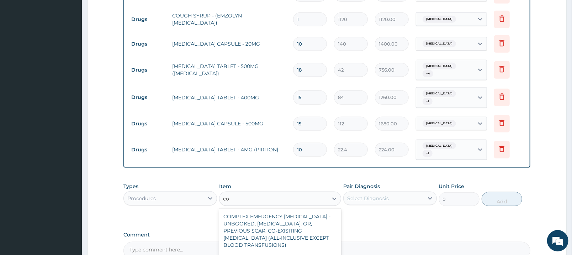
type input "c"
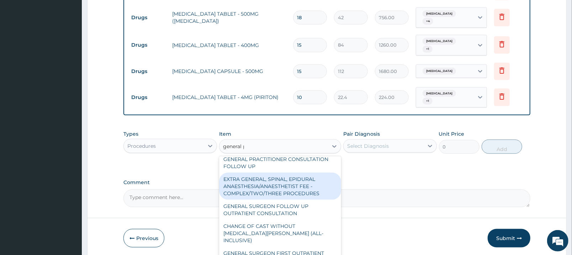
scroll to position [0, 0]
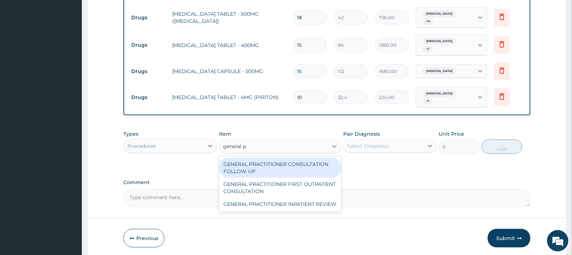
type input "general pr"
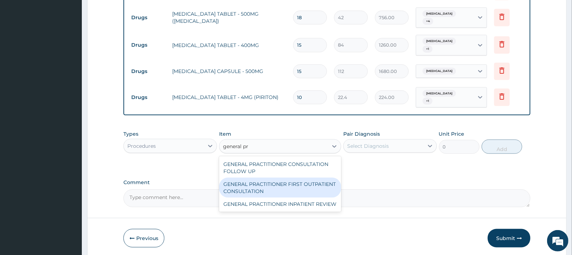
click at [333, 178] on div "GENERAL PRACTITIONER FIRST OUTPATIENT CONSULTATION" at bounding box center [280, 188] width 122 height 20
type input "3750"
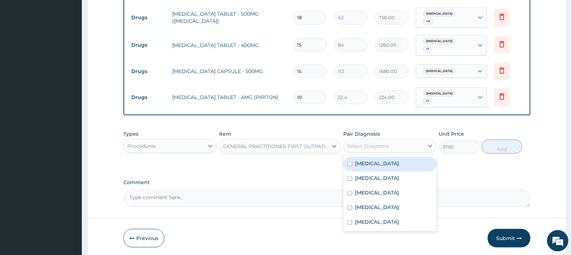
click at [394, 140] on div "Select Diagnosis" at bounding box center [384, 145] width 80 height 11
click at [399, 157] on div "[MEDICAL_DATA]" at bounding box center [390, 164] width 94 height 15
checkbox input "true"
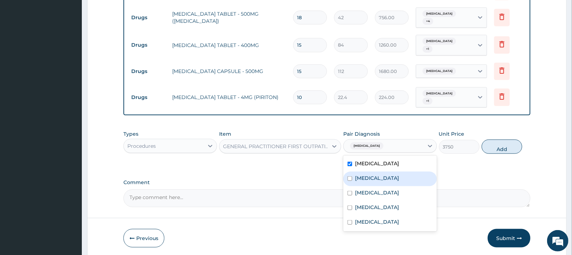
click at [399, 172] on div "[MEDICAL_DATA]" at bounding box center [390, 179] width 94 height 15
checkbox input "true"
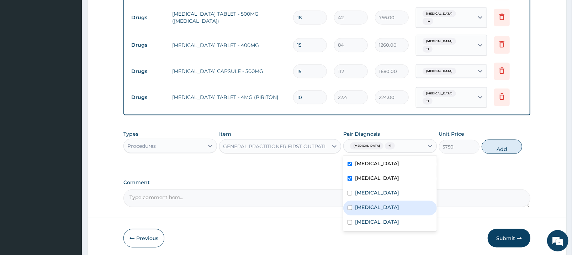
drag, startPoint x: 394, startPoint y: 168, endPoint x: 393, endPoint y: 176, distance: 8.7
click at [393, 176] on div "[MEDICAL_DATA] [MEDICAL_DATA] [MEDICAL_DATA] [MEDICAL_DATA] [MEDICAL_DATA]" at bounding box center [390, 193] width 94 height 76
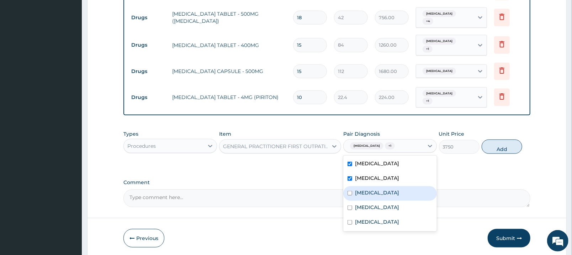
click at [400, 186] on div "[MEDICAL_DATA]" at bounding box center [390, 193] width 94 height 15
checkbox input "true"
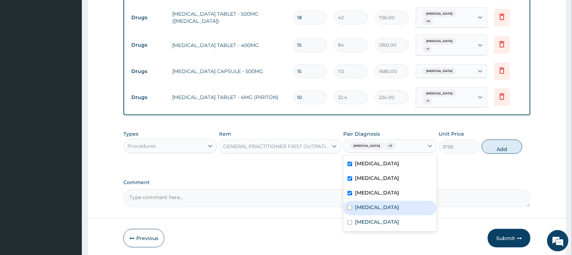
click at [398, 201] on div "[MEDICAL_DATA]" at bounding box center [390, 208] width 94 height 15
checkbox input "true"
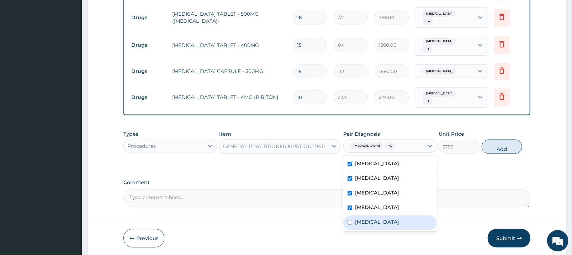
click at [399, 218] on label "[MEDICAL_DATA]" at bounding box center [377, 221] width 44 height 7
checkbox input "true"
click at [336, 143] on icon at bounding box center [334, 146] width 7 height 7
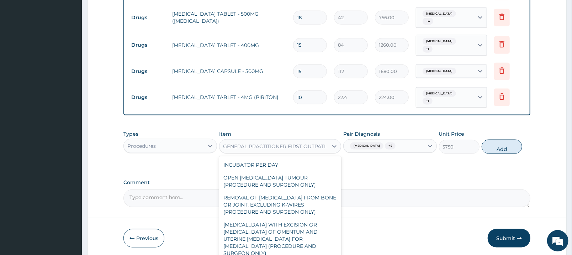
scroll to position [6700, 0]
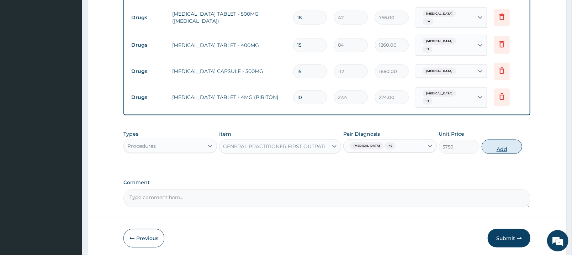
click at [506, 139] on button "Add" at bounding box center [502, 146] width 41 height 14
type input "0"
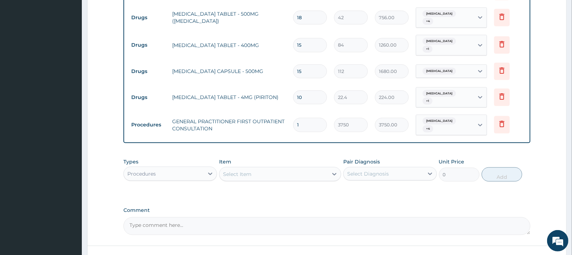
scroll to position [596, 0]
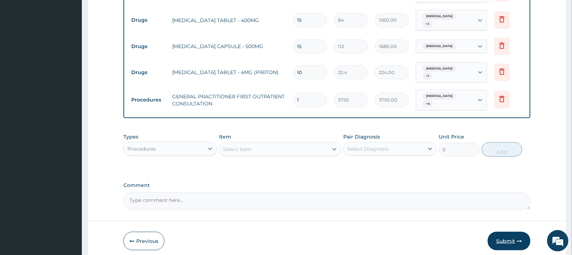
click at [511, 232] on button "Submit" at bounding box center [509, 241] width 43 height 19
